Goal: Task Accomplishment & Management: Manage account settings

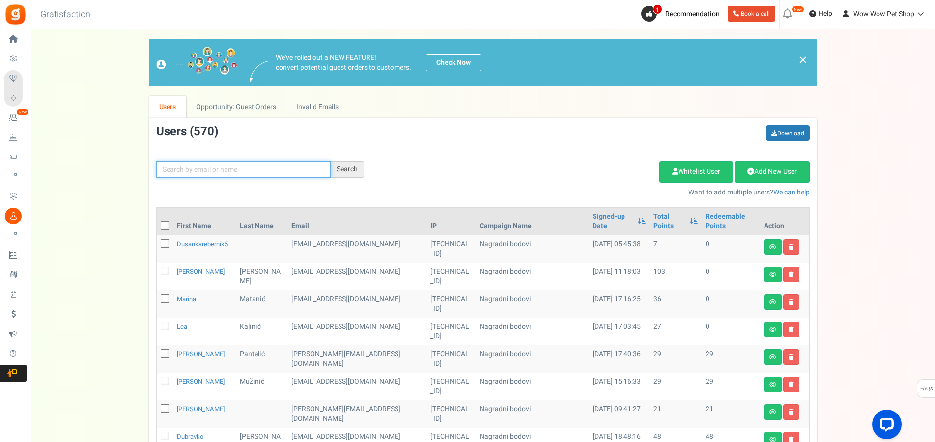
click at [191, 173] on input "text" at bounding box center [243, 169] width 174 height 17
type input "petrič"
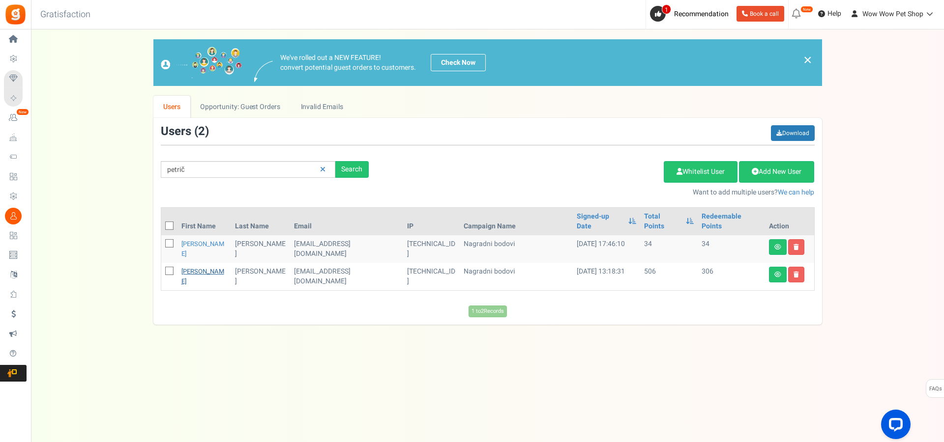
click at [190, 267] on link "[PERSON_NAME]" at bounding box center [202, 276] width 43 height 19
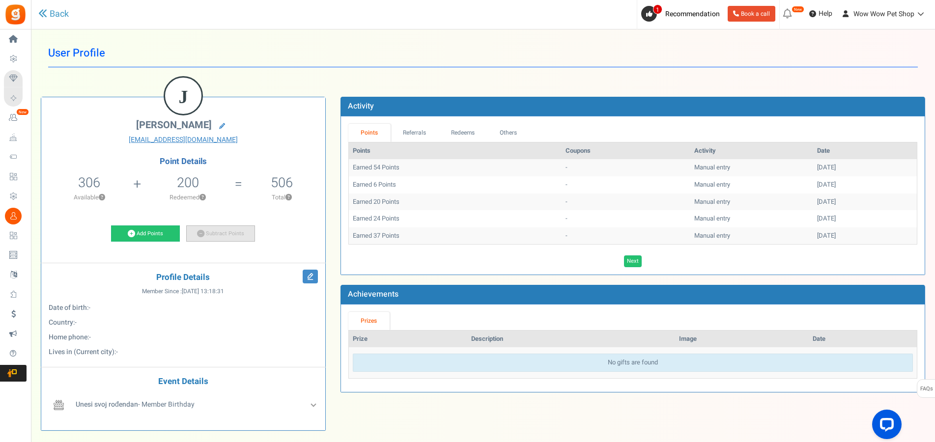
click at [214, 235] on link "Subtract Points" at bounding box center [220, 234] width 69 height 17
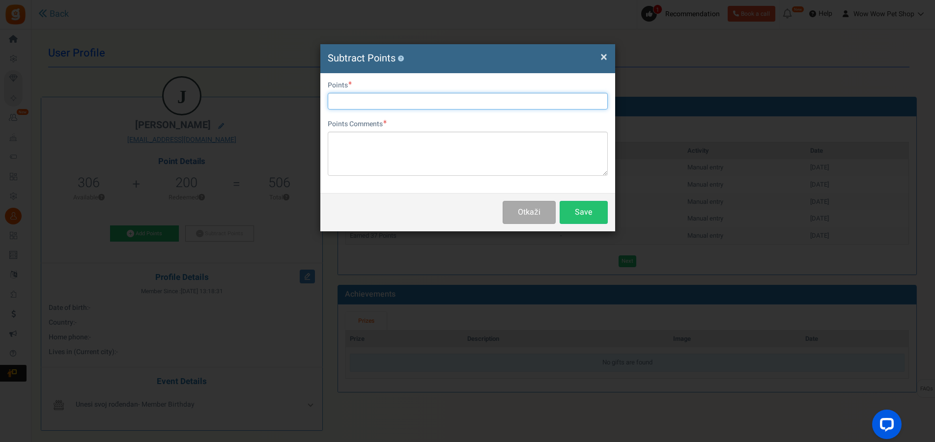
click at [344, 102] on input "text" at bounding box center [468, 101] width 280 height 17
type input "200"
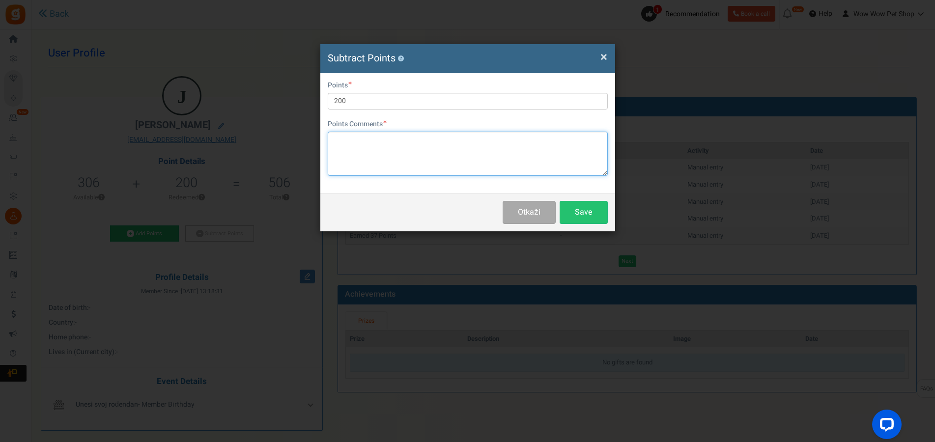
click at [401, 157] on textarea at bounding box center [468, 154] width 280 height 44
paste textarea "1378"
type textarea "Račun br. 1378"
click at [588, 211] on button "Save" at bounding box center [584, 212] width 48 height 23
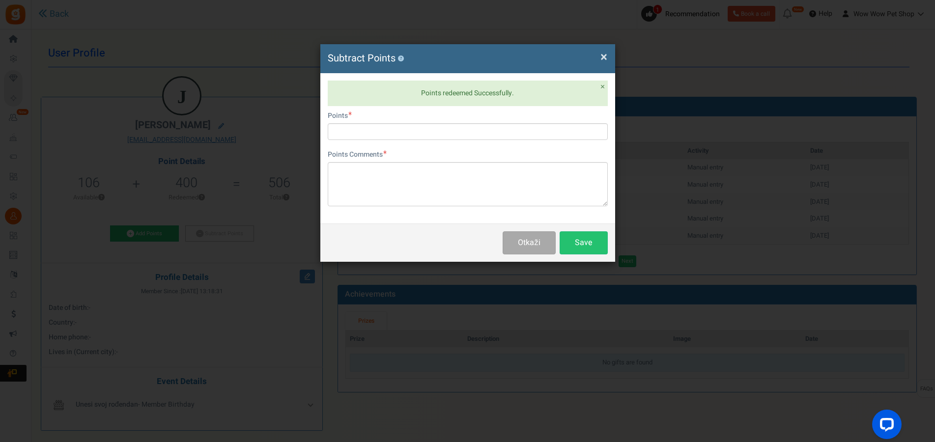
click at [602, 54] on span "×" at bounding box center [604, 57] width 7 height 19
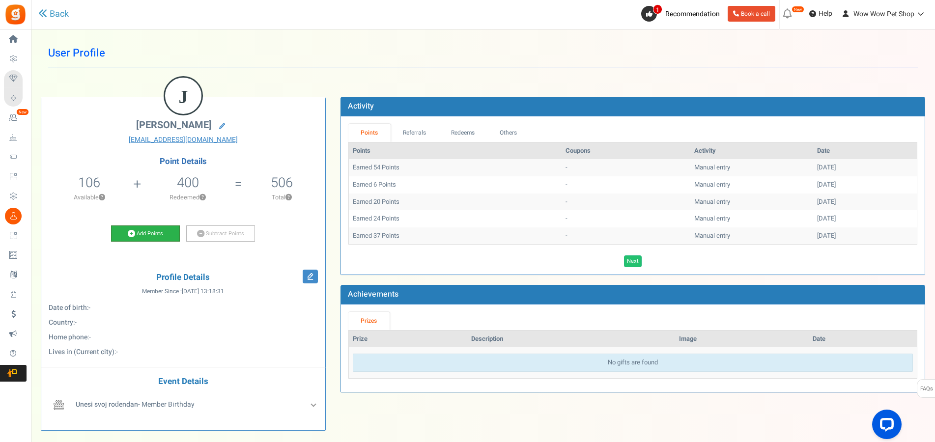
click at [155, 233] on link "Add Points" at bounding box center [145, 234] width 69 height 17
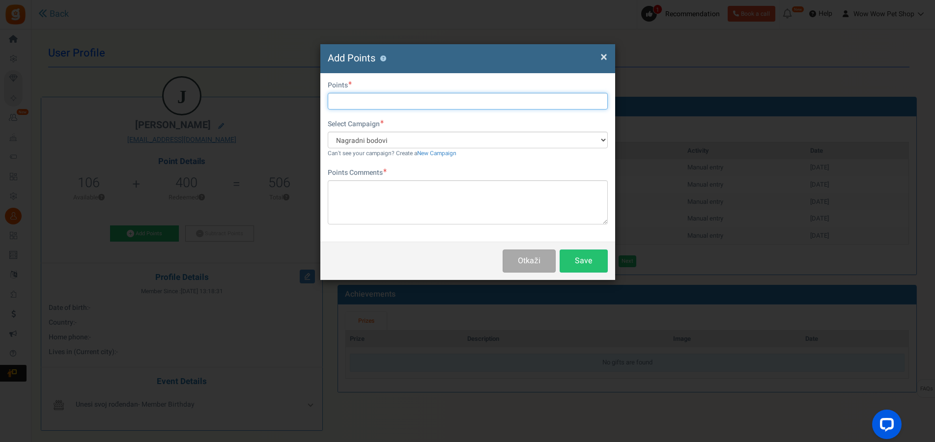
click at [365, 103] on input "text" at bounding box center [468, 101] width 280 height 17
type input "75"
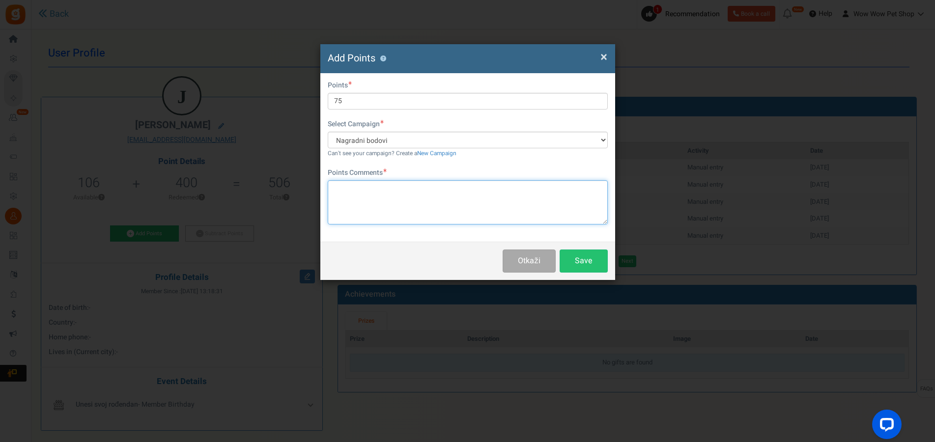
click at [397, 198] on textarea at bounding box center [468, 202] width 280 height 44
paste textarea "1378"
type textarea "Račun br. 1378"
click at [590, 260] on button "Save" at bounding box center [584, 261] width 48 height 23
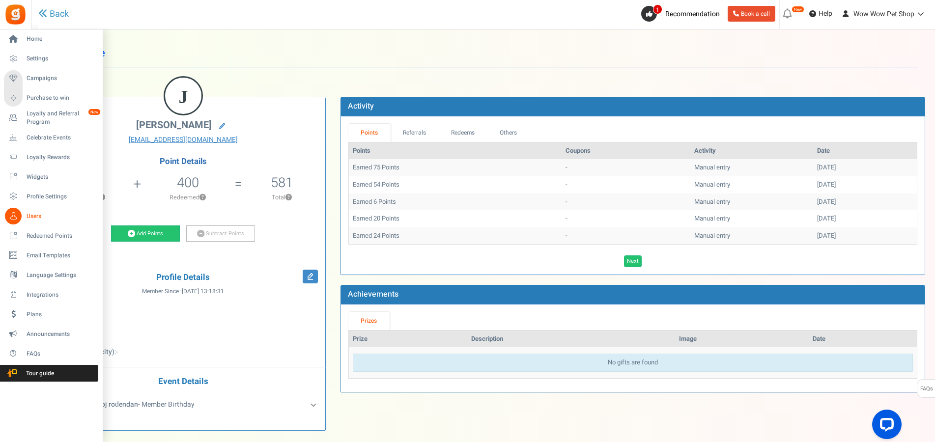
click at [21, 214] on icon at bounding box center [13, 216] width 17 height 17
